Goal: Transaction & Acquisition: Purchase product/service

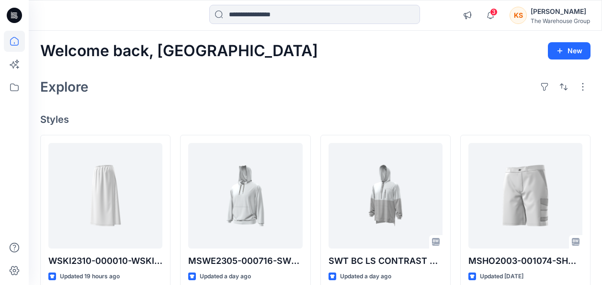
scroll to position [96, 0]
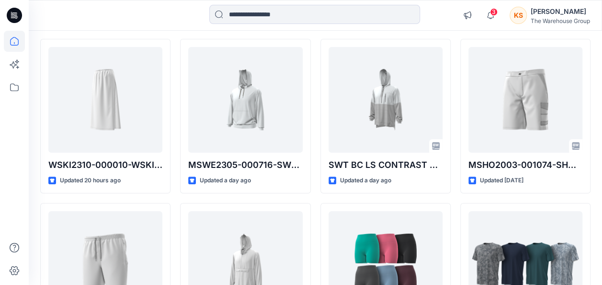
scroll to position [48, 0]
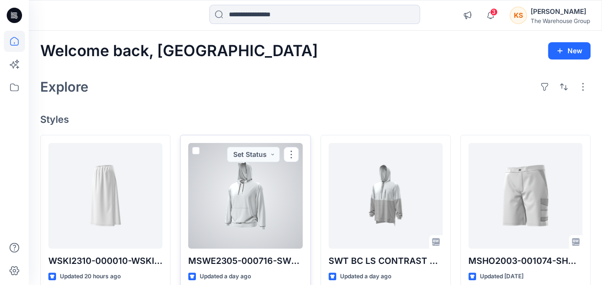
click at [234, 186] on div at bounding box center [245, 195] width 114 height 105
